Goal: Check status: Check status

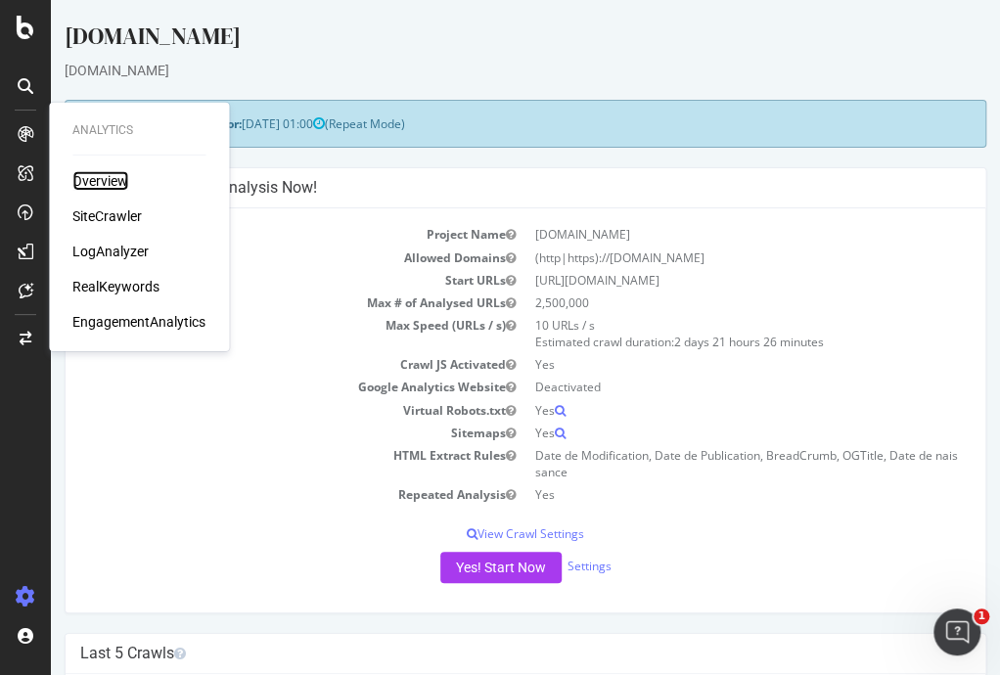
click at [89, 183] on div "Overview" at bounding box center [100, 181] width 56 height 20
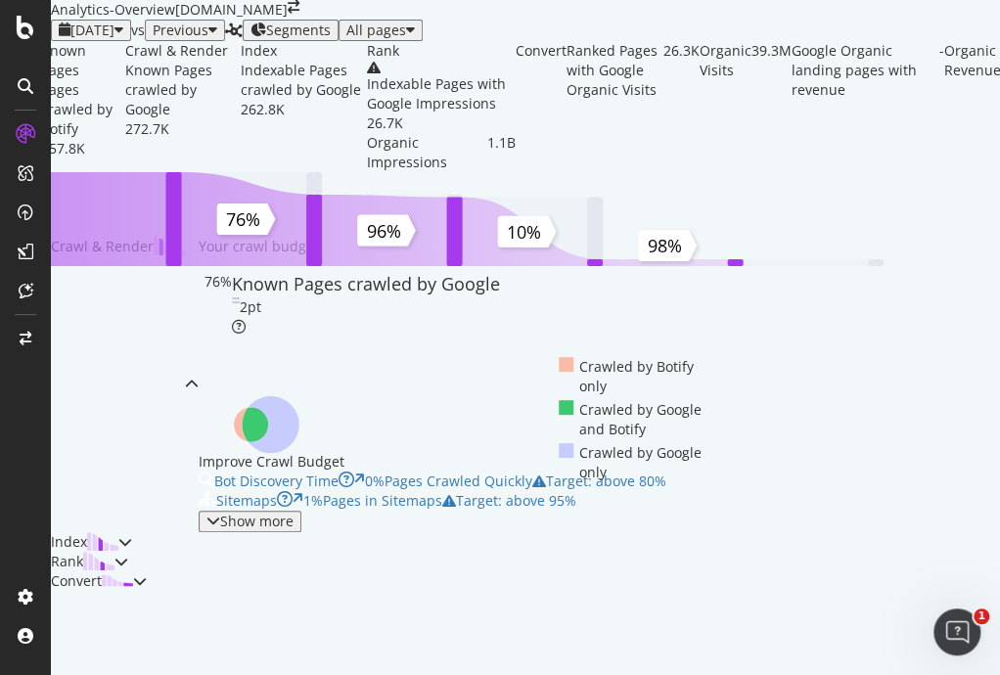
click at [123, 38] on icon "button" at bounding box center [119, 31] width 9 height 16
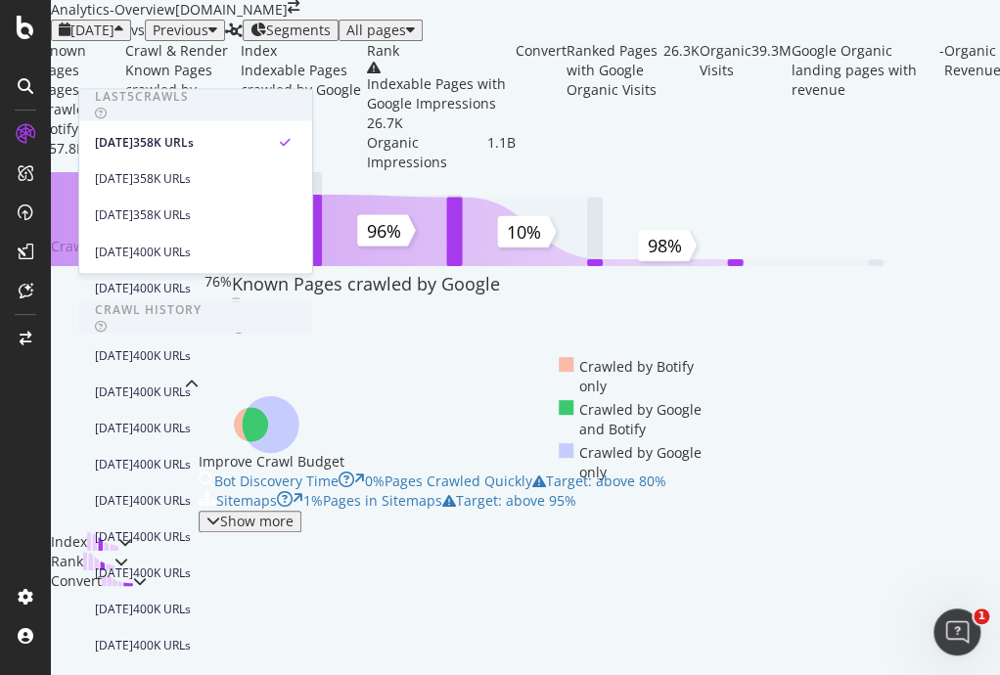
click at [346, 41] on div "[DATE] vs Previous Segments All pages" at bounding box center [526, 31] width 950 height 22
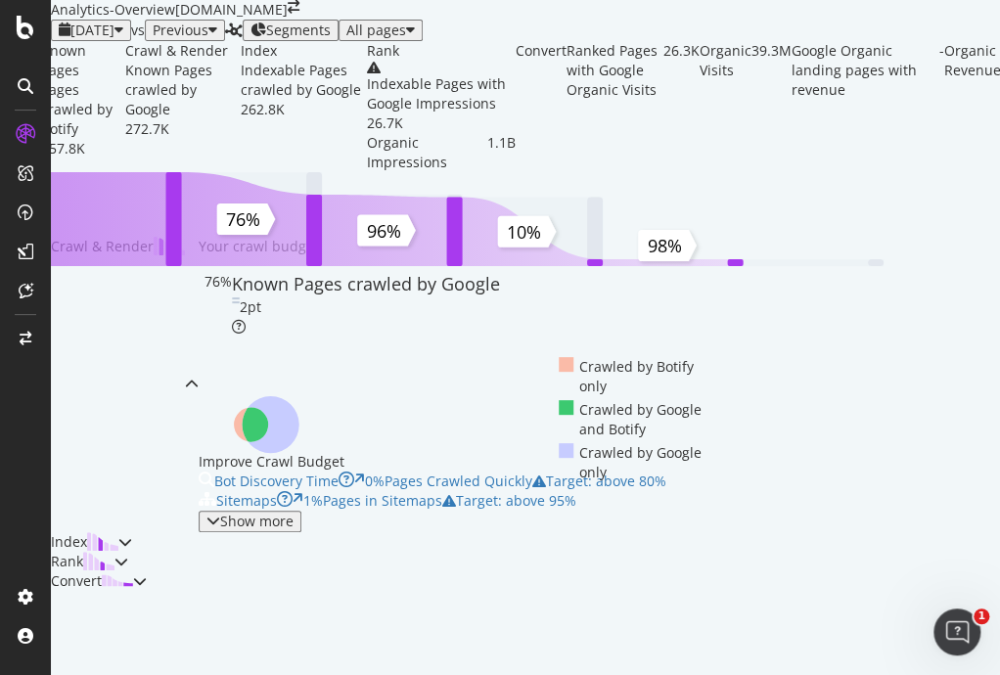
click at [115, 39] on span "[DATE]" at bounding box center [92, 30] width 44 height 19
